Goal: Transaction & Acquisition: Book appointment/travel/reservation

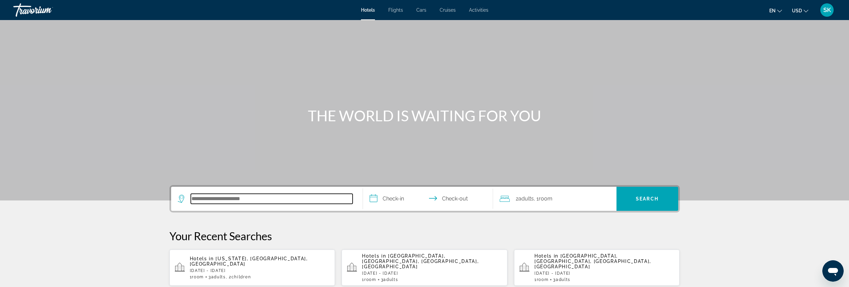
click at [226, 198] on input "Search hotel destination" at bounding box center [272, 198] width 162 height 10
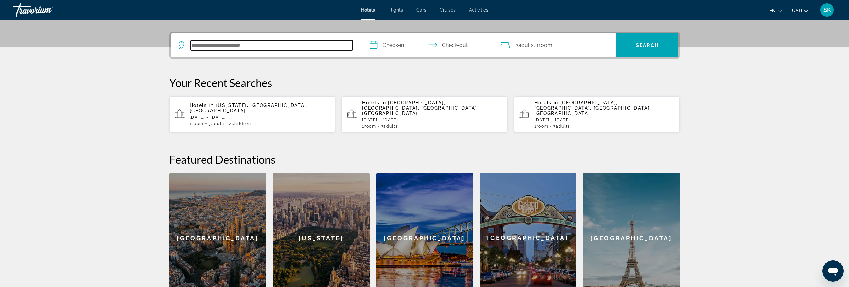
scroll to position [163, 0]
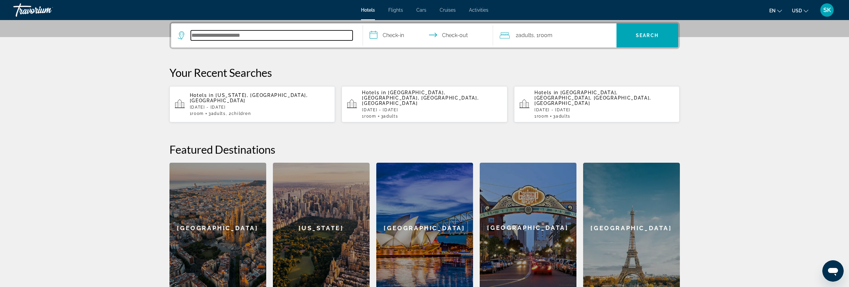
click at [257, 36] on input "Search hotel destination" at bounding box center [272, 35] width 162 height 10
click at [537, 37] on span ", 1 Room rooms" at bounding box center [543, 35] width 19 height 9
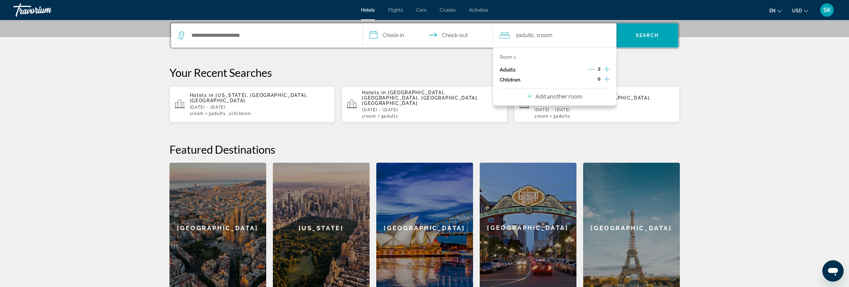
click at [607, 70] on icon "Increment adults" at bounding box center [607, 69] width 6 height 6
click at [606, 78] on icon "Increment children" at bounding box center [607, 79] width 6 height 8
click at [606, 79] on icon "Increment children" at bounding box center [607, 79] width 6 height 8
click at [533, 99] on span "Travelers: 3 adults, 2 children" at bounding box center [524, 97] width 39 height 8
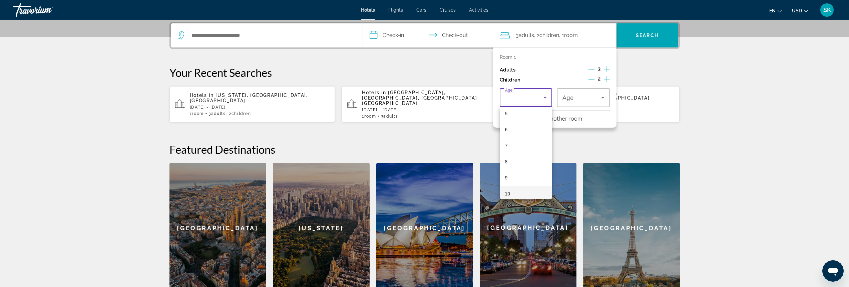
scroll to position [100, 0]
click at [522, 190] on mat-option "11" at bounding box center [526, 193] width 53 height 16
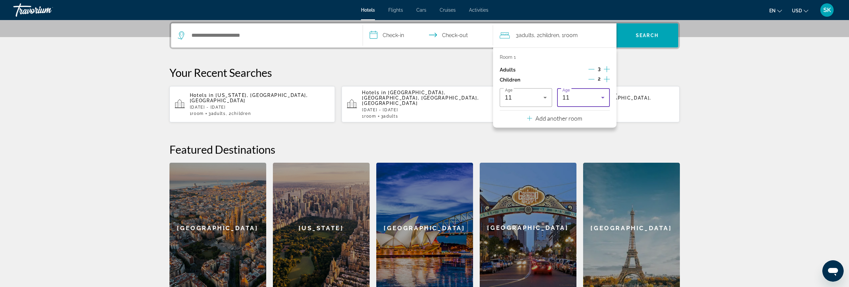
click at [590, 96] on div "11" at bounding box center [581, 97] width 39 height 8
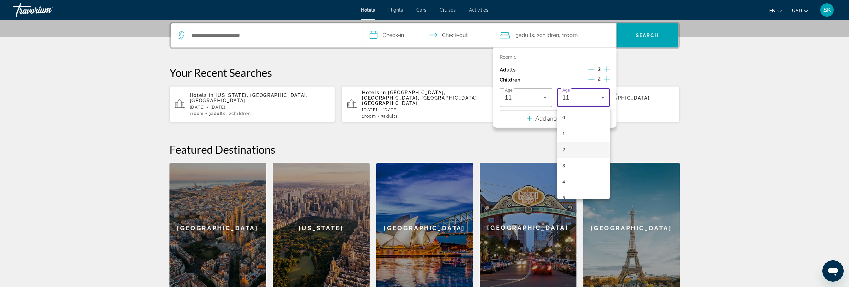
click at [571, 150] on mat-option "2" at bounding box center [583, 149] width 53 height 16
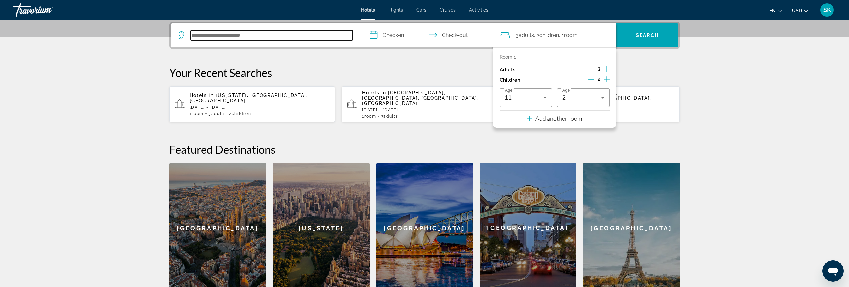
click at [244, 37] on input "Search hotel destination" at bounding box center [272, 35] width 162 height 10
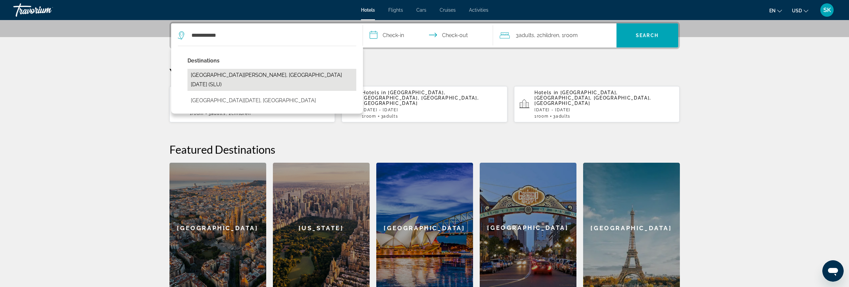
click at [235, 76] on button "[GEOGRAPHIC_DATA][PERSON_NAME], [GEOGRAPHIC_DATA][DATE] (SLU)" at bounding box center [271, 80] width 169 height 22
type input "**********"
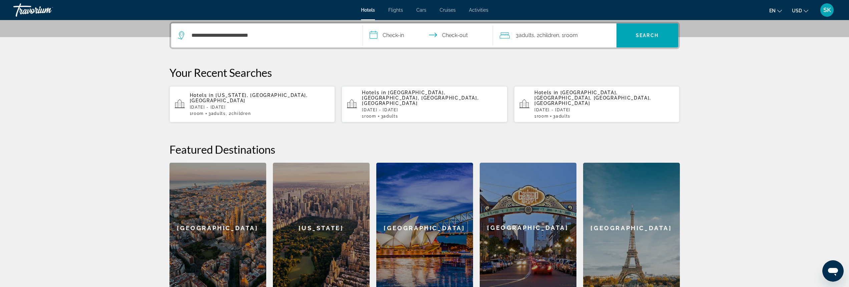
click at [387, 36] on input "**********" at bounding box center [429, 36] width 133 height 26
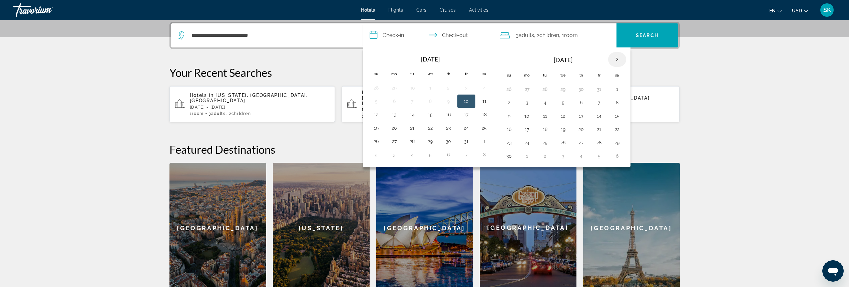
click at [617, 62] on th "Next month" at bounding box center [617, 59] width 18 height 15
click at [616, 59] on th "Next month" at bounding box center [617, 59] width 18 height 15
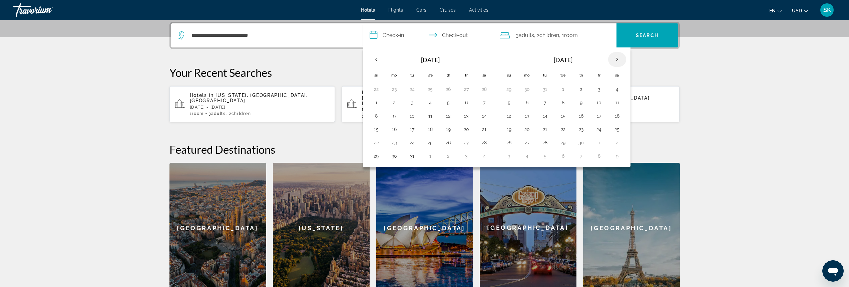
click at [616, 59] on th "Next month" at bounding box center [617, 59] width 18 height 15
click at [615, 60] on th "Next month" at bounding box center [617, 59] width 18 height 15
click at [615, 103] on button "13" at bounding box center [617, 102] width 11 height 9
click at [568, 115] on button "17" at bounding box center [563, 115] width 11 height 9
type input "**********"
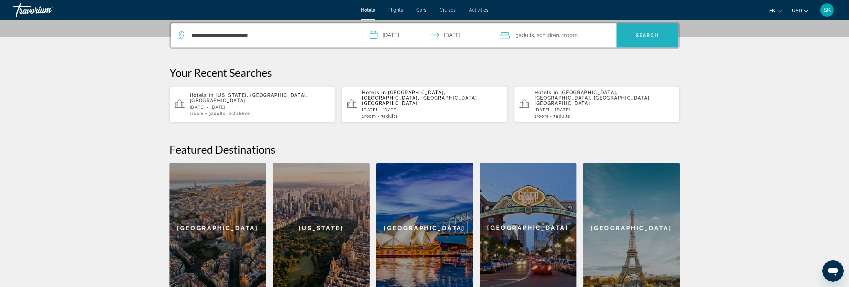
click at [636, 39] on span "Search" at bounding box center [647, 35] width 62 height 16
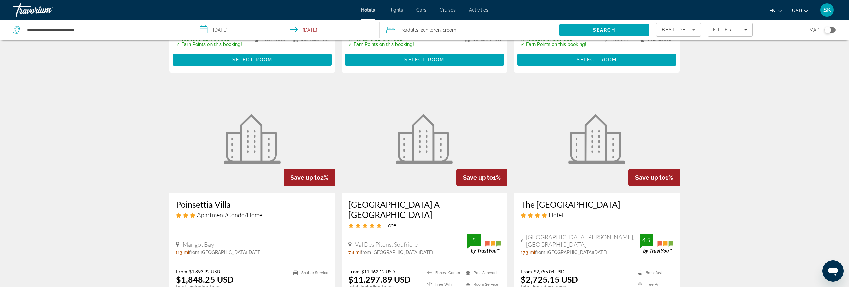
scroll to position [801, 0]
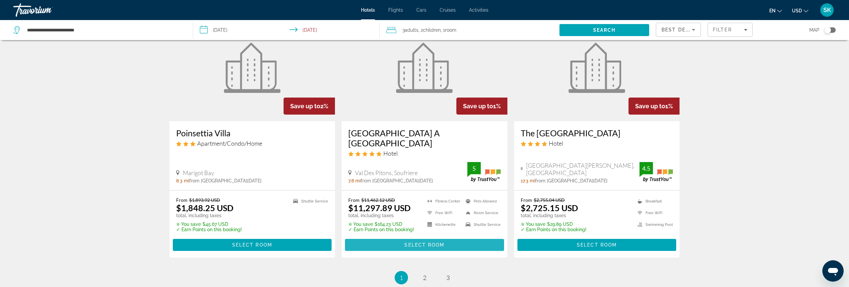
click at [417, 242] on span "Select Room" at bounding box center [424, 244] width 40 height 5
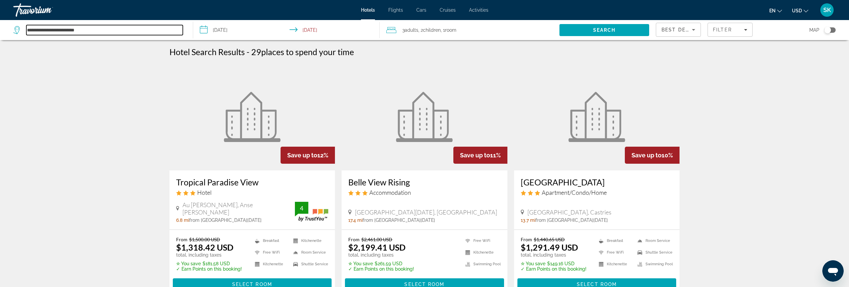
drag, startPoint x: 111, startPoint y: 31, endPoint x: 0, endPoint y: 33, distance: 110.8
click at [0, 33] on app-destination-search "**********" at bounding box center [96, 30] width 193 height 20
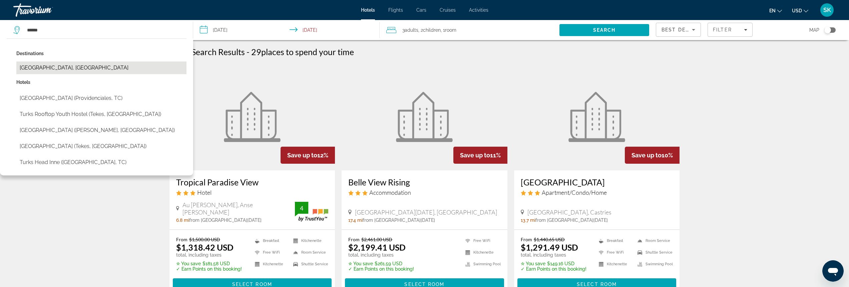
click at [125, 71] on button "[GEOGRAPHIC_DATA], [GEOGRAPHIC_DATA]" at bounding box center [101, 67] width 170 height 13
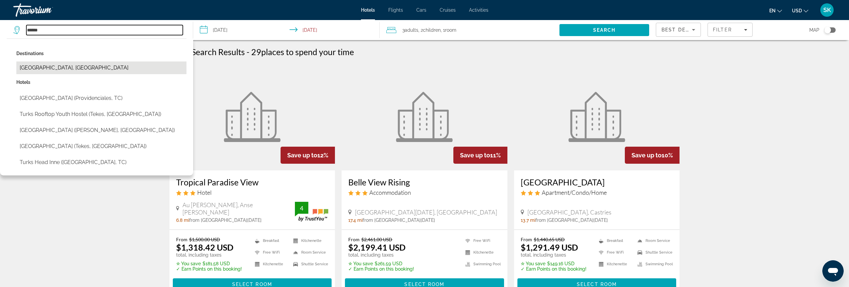
type input "**********"
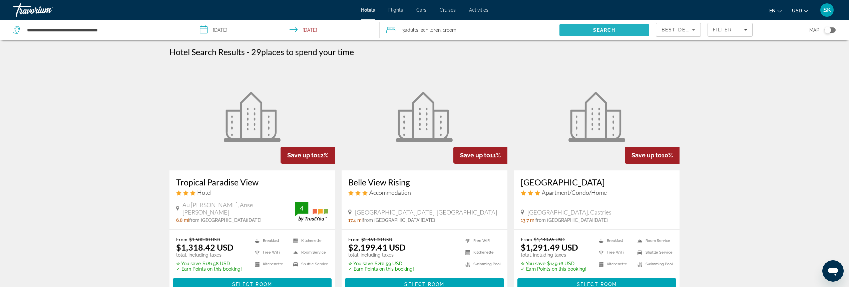
click at [600, 36] on span "Search" at bounding box center [604, 30] width 90 height 16
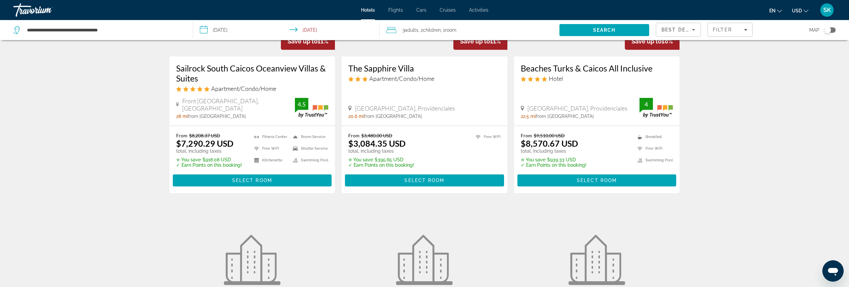
scroll to position [634, 0]
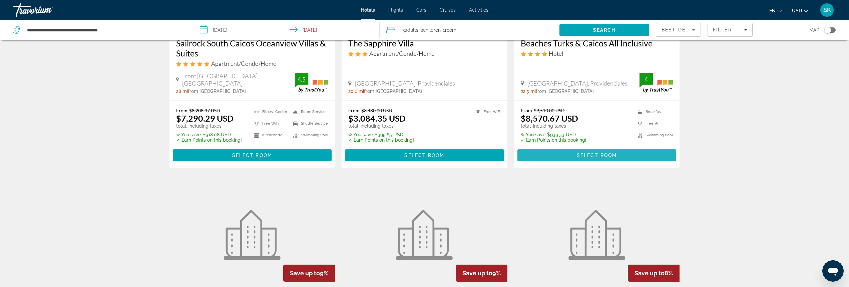
click at [594, 153] on span "Select Room" at bounding box center [597, 154] width 40 height 5
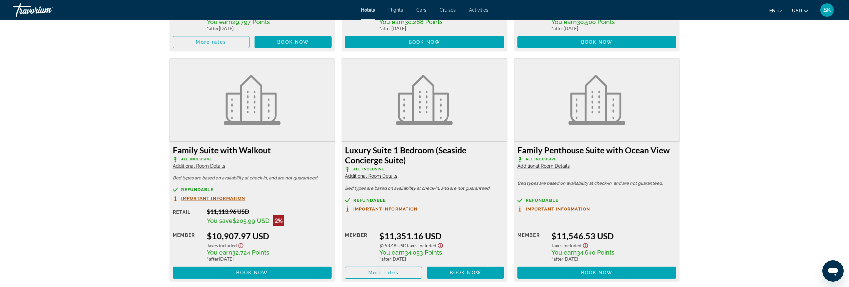
scroll to position [1334, 0]
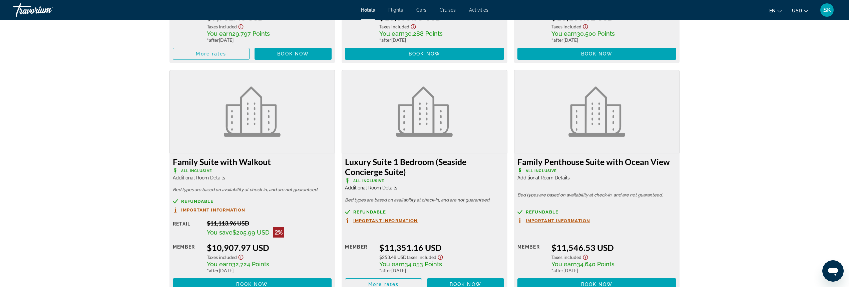
drag, startPoint x: 267, startPoint y: 160, endPoint x: 171, endPoint y: 164, distance: 95.8
click at [171, 164] on div "Family Suite with Walkout All Inclusive Additional Room Details Bed types are b…" at bounding box center [252, 223] width 166 height 140
copy h3 "Family Suite with Walkout"
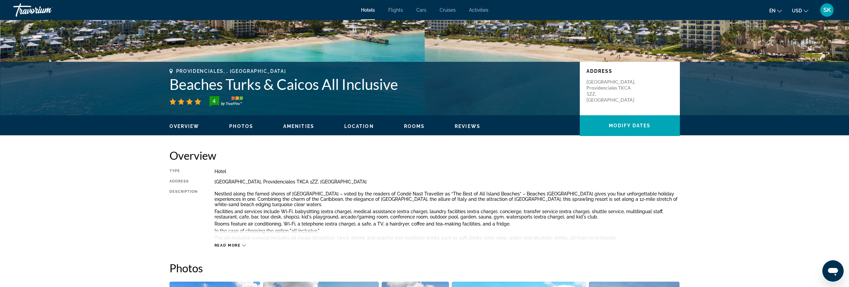
scroll to position [0, 0]
